Goal: Information Seeking & Learning: Learn about a topic

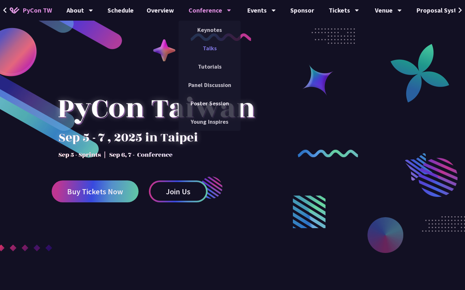
click at [210, 51] on link "Talks" at bounding box center [209, 48] width 62 height 15
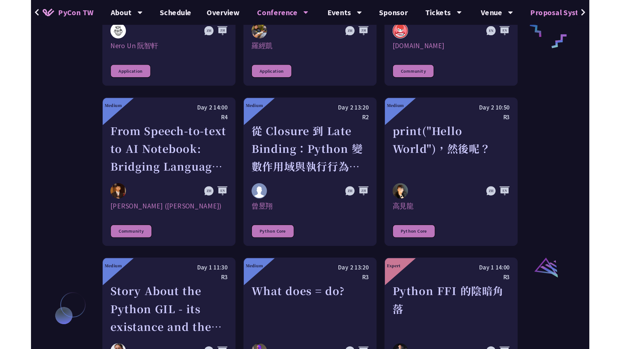
scroll to position [631, 0]
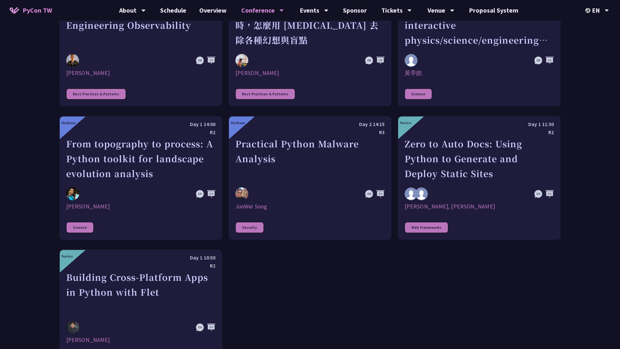
scroll to position [1795, 0]
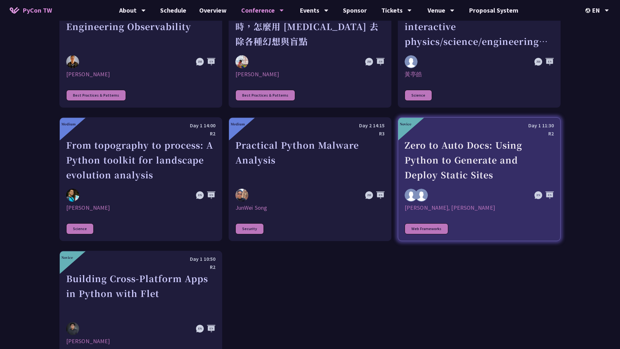
click at [464, 227] on link "Novice Day 1 11:30 R2 Zero to Auto Docs: Using Python to Generate and Deploy St…" at bounding box center [479, 179] width 163 height 124
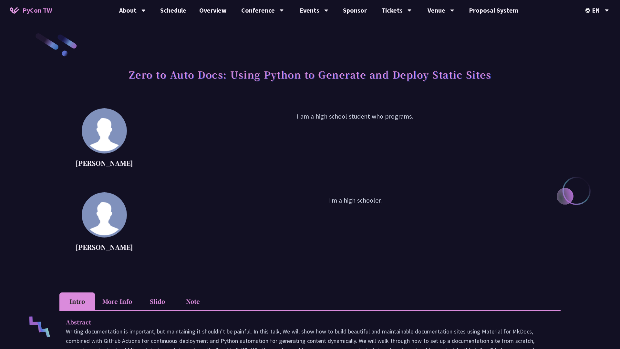
drag, startPoint x: 150, startPoint y: 82, endPoint x: 265, endPoint y: 96, distance: 115.8
click at [265, 96] on div "Zero to Auto Docs: Using Python to Generate and Deploy Static Sites" at bounding box center [309, 82] width 501 height 34
